Goal: Information Seeking & Learning: Learn about a topic

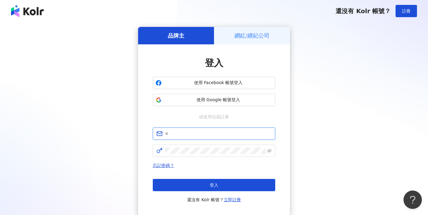
click at [205, 131] on input "text" at bounding box center [218, 133] width 106 height 7
type input "**********"
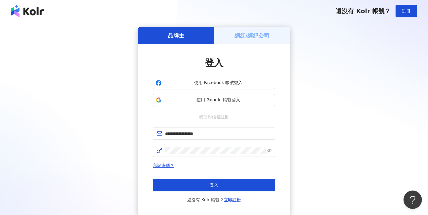
click at [217, 99] on span "使用 Google 帳號登入" at bounding box center [218, 100] width 108 height 6
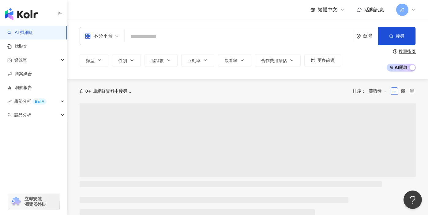
click at [144, 36] on input "search" at bounding box center [239, 37] width 224 height 12
type input "*******"
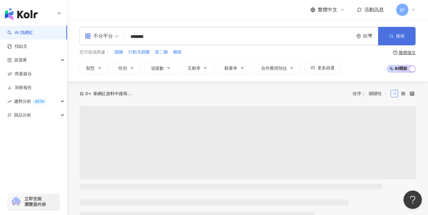
click at [405, 36] on button "搜尋" at bounding box center [396, 36] width 37 height 18
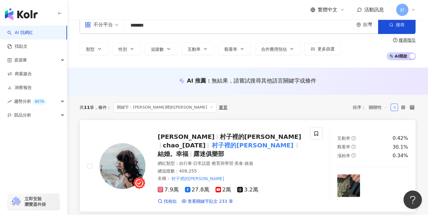
scroll to position [32, 0]
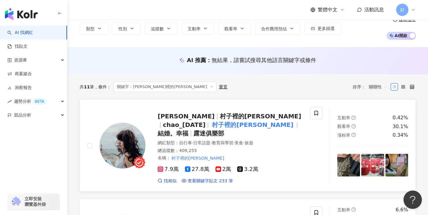
click at [179, 116] on span "[PERSON_NAME]" at bounding box center [189, 116] width 62 height 7
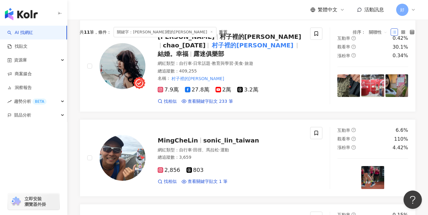
scroll to position [120, 0]
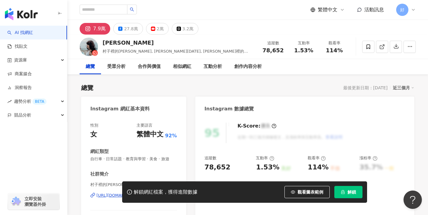
click at [354, 193] on span "解鎖" at bounding box center [351, 192] width 9 height 5
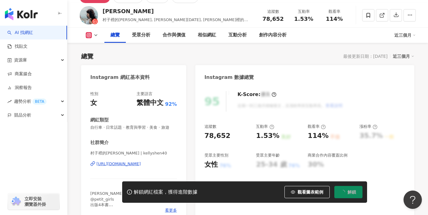
scroll to position [38, 0]
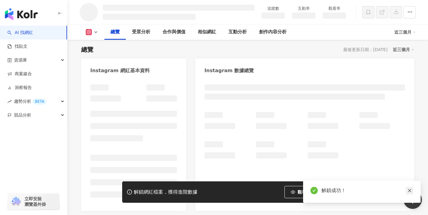
click at [410, 191] on icon "close" at bounding box center [409, 190] width 4 height 4
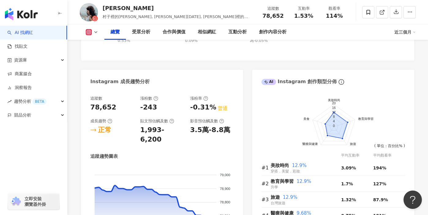
scroll to position [312, 0]
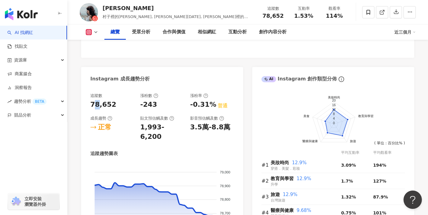
drag, startPoint x: 93, startPoint y: 104, endPoint x: 99, endPoint y: 104, distance: 5.8
click at [99, 104] on div "78,652" at bounding box center [103, 104] width 26 height 9
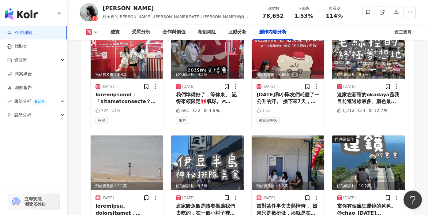
scroll to position [2151, 0]
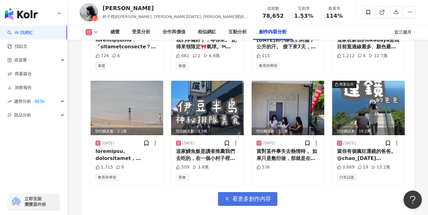
click at [239, 192] on button "看更多創作內容" at bounding box center [247, 199] width 59 height 14
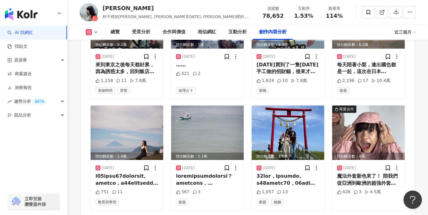
scroll to position [2461, 0]
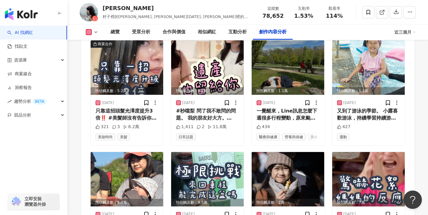
scroll to position [2806, 0]
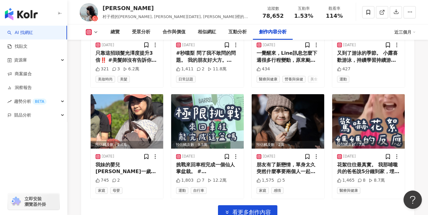
click at [244, 209] on span "看更多創作內容" at bounding box center [251, 212] width 39 height 7
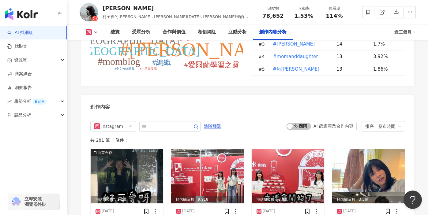
scroll to position [1848, 0]
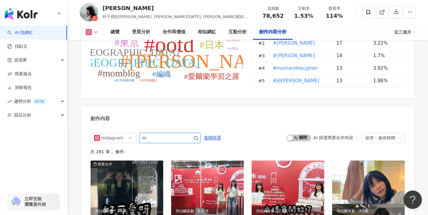
click at [157, 134] on input "text" at bounding box center [163, 137] width 43 height 7
click at [129, 133] on span "Instagram" at bounding box center [113, 138] width 39 height 10
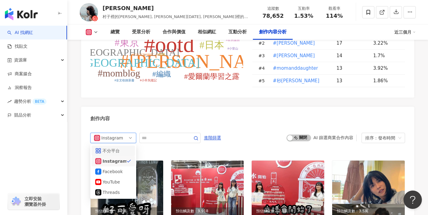
click at [122, 147] on div "不分平台" at bounding box center [113, 150] width 20 height 7
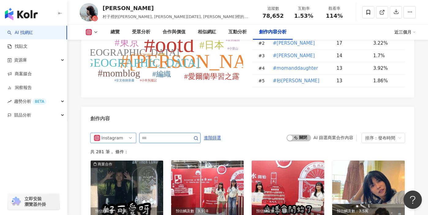
click at [155, 134] on input "text" at bounding box center [163, 137] width 43 height 7
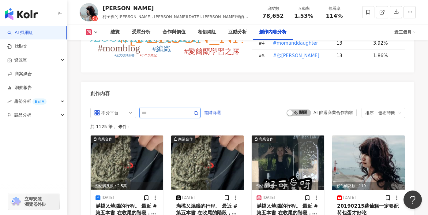
click at [154, 109] on input "text" at bounding box center [163, 112] width 43 height 7
type input "*"
type input "**"
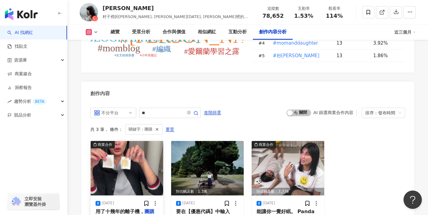
click at [136, 141] on img at bounding box center [127, 168] width 73 height 54
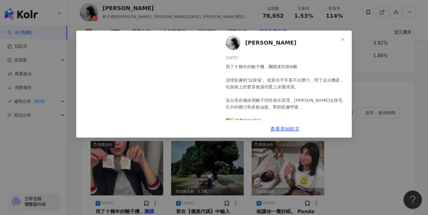
scroll to position [40, 0]
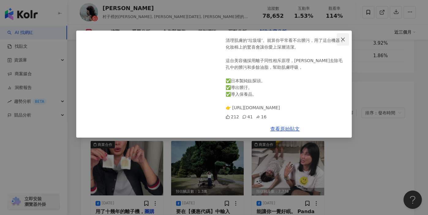
click at [342, 38] on icon "close" at bounding box center [343, 39] width 4 height 4
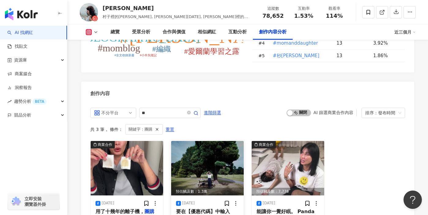
click at [213, 141] on img at bounding box center [207, 168] width 73 height 54
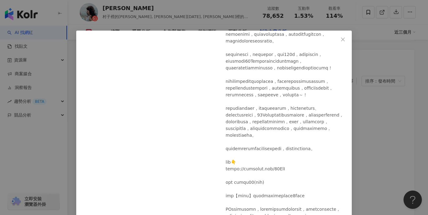
scroll to position [38, 0]
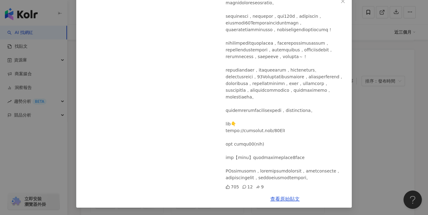
click at [373, 95] on div "[PERSON_NAME] [DATE] 705 12 9 查看原始貼文" at bounding box center [214, 107] width 428 height 215
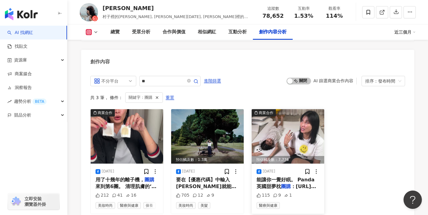
click at [280, 109] on img at bounding box center [288, 136] width 73 height 54
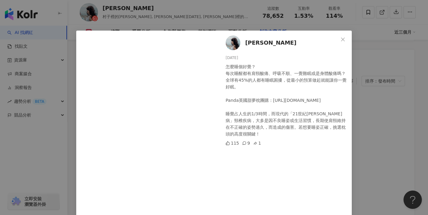
scroll to position [124, 0]
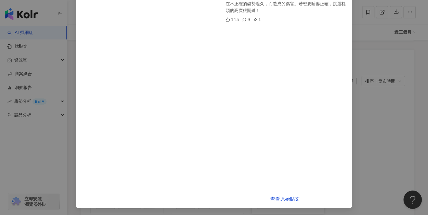
click at [395, 110] on div "[PERSON_NAME] [DATE] 怎麼睡個好覺？ 每次睡醒都有肩頸酸痛、呼吸不順、一覺難眠或是身體酸痛嗎？ 全球有45%的人都有睡眠困擾，從最小的預算…" at bounding box center [214, 107] width 428 height 215
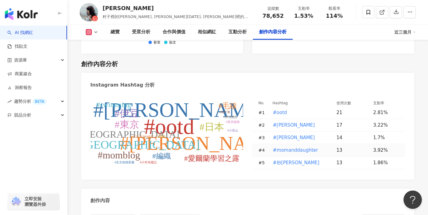
scroll to position [1896, 0]
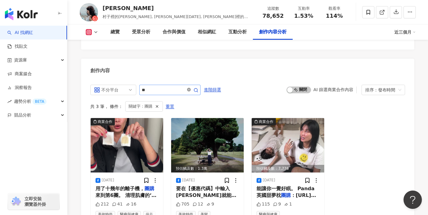
click at [191, 88] on icon "close-circle" at bounding box center [189, 90] width 4 height 4
click at [188, 86] on span at bounding box center [192, 89] width 12 height 7
click at [189, 87] on span at bounding box center [189, 90] width 4 height 6
click at [192, 59] on div "創作內容" at bounding box center [247, 69] width 333 height 20
click at [190, 59] on div "創作內容" at bounding box center [247, 69] width 333 height 20
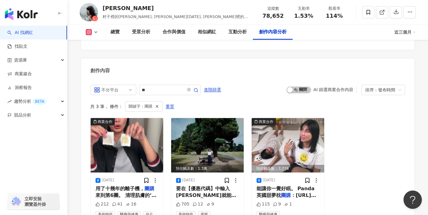
scroll to position [1873, 0]
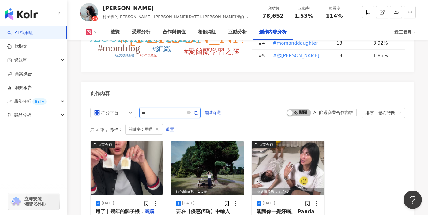
click at [166, 109] on input "**" at bounding box center [163, 112] width 43 height 7
